Goal: Find contact information: Find contact information

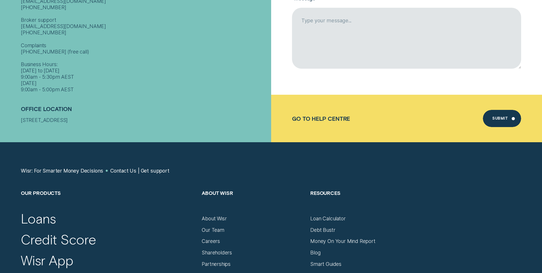
scroll to position [343, 0]
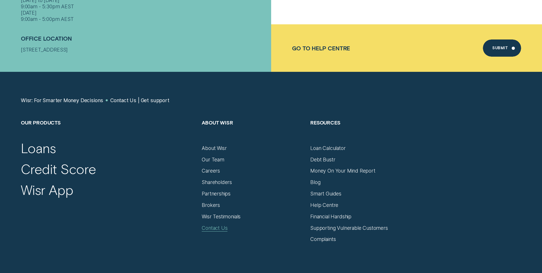
click at [224, 228] on div "Contact Us" at bounding box center [215, 228] width 26 height 6
click at [222, 230] on div "Contact Us" at bounding box center [215, 228] width 26 height 6
click at [213, 228] on div "Contact Us" at bounding box center [215, 228] width 26 height 6
drag, startPoint x: 214, startPoint y: 231, endPoint x: 210, endPoint y: 228, distance: 4.5
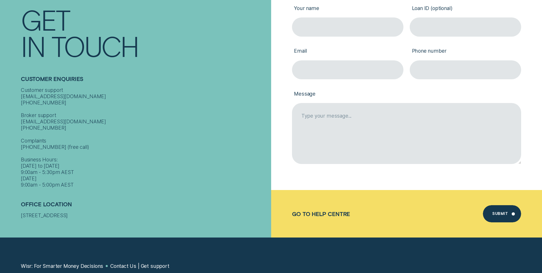
scroll to position [172, 0]
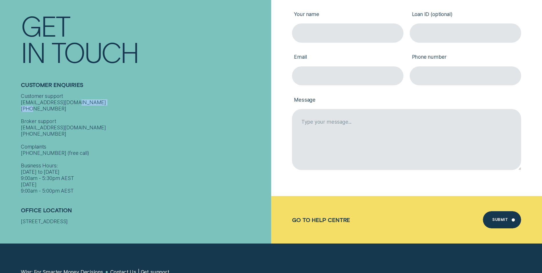
drag, startPoint x: 20, startPoint y: 102, endPoint x: 55, endPoint y: 101, distance: 34.3
click at [55, 101] on div "Contact Get In Touch Customer Enquiries Customer support contact@wisr.com.au 13…" at bounding box center [135, 107] width 271 height 273
copy div "1300 992 007"
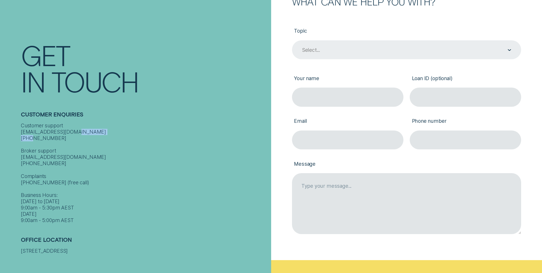
scroll to position [0, 0]
